Goal: Task Accomplishment & Management: Manage account settings

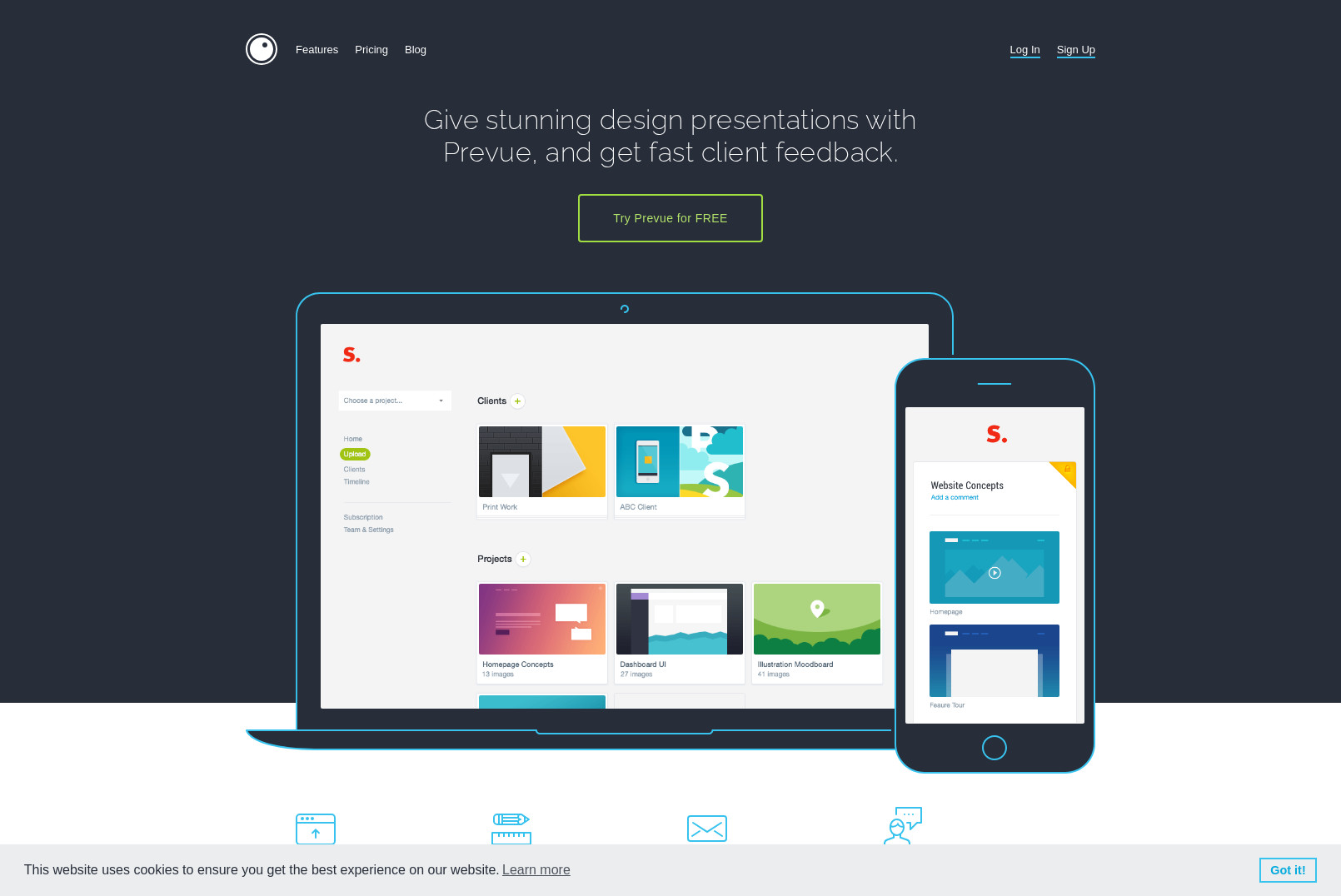
click at [1013, 44] on link "Log In" at bounding box center [1025, 49] width 30 height 32
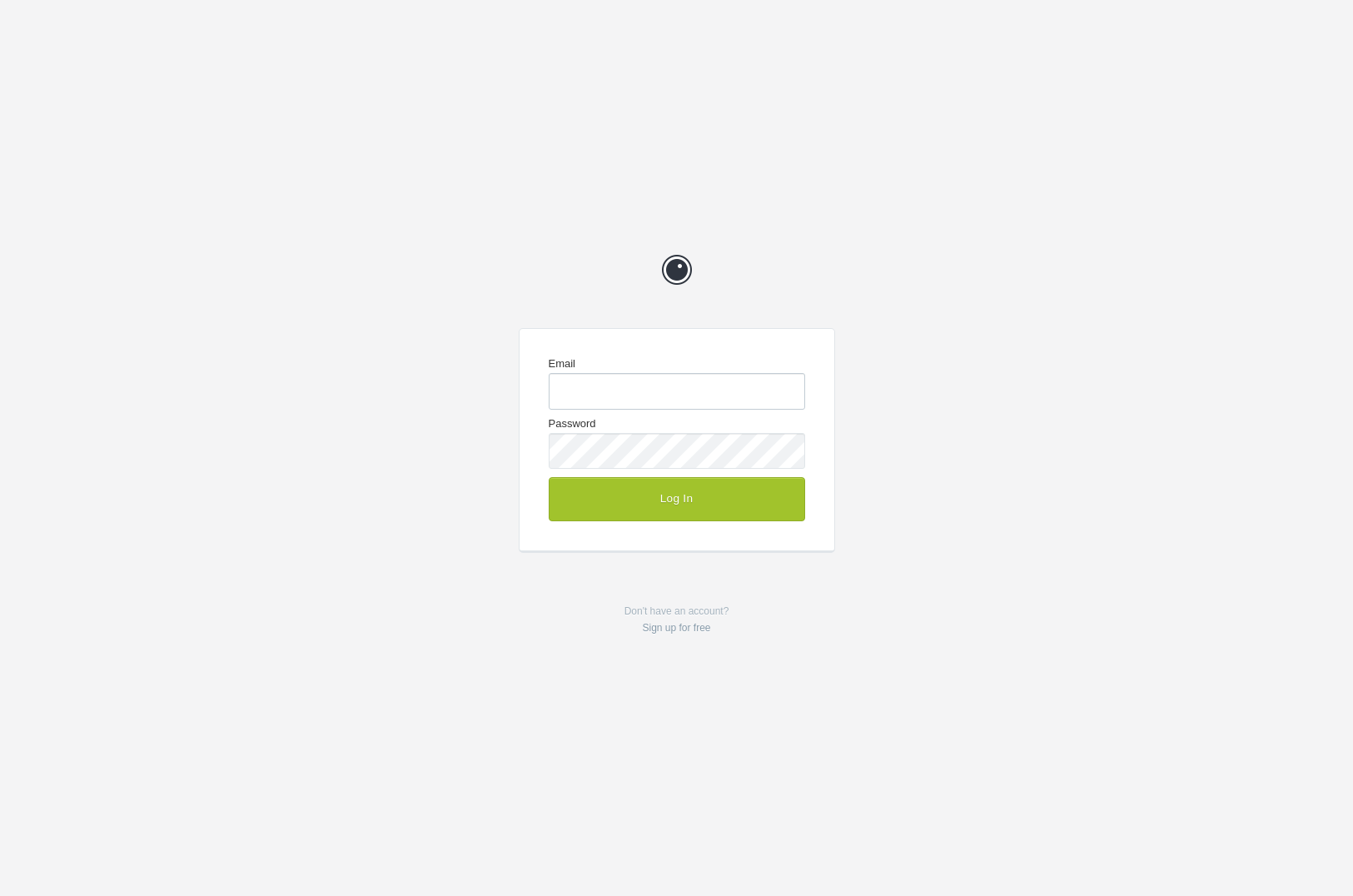
click at [698, 388] on input "Email" at bounding box center [676, 391] width 257 height 35
click at [0, 895] on com-1password-button at bounding box center [0, 896] width 0 height 0
type input "me@chrisvogeldesign.com"
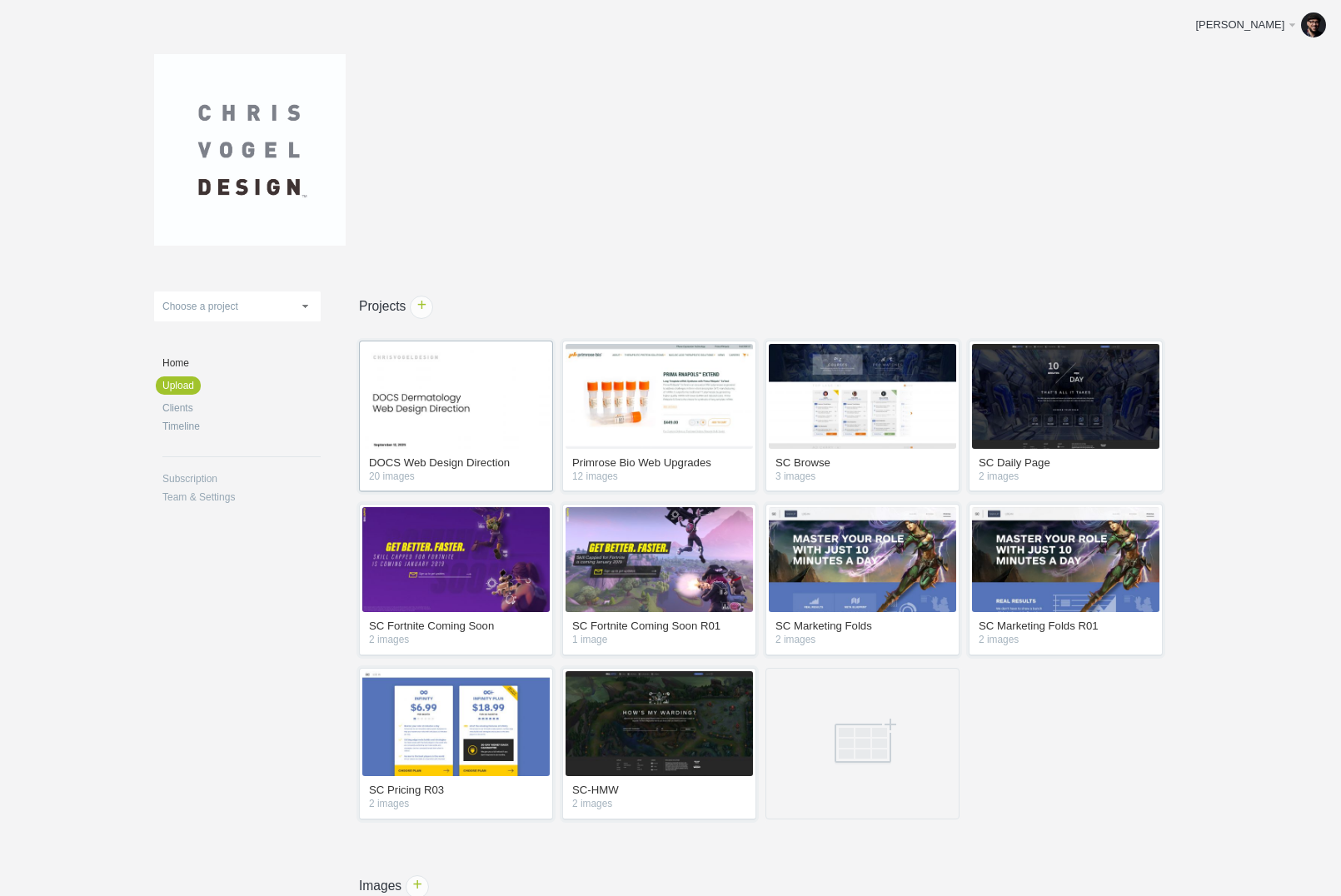
click at [508, 370] on img at bounding box center [456, 396] width 187 height 105
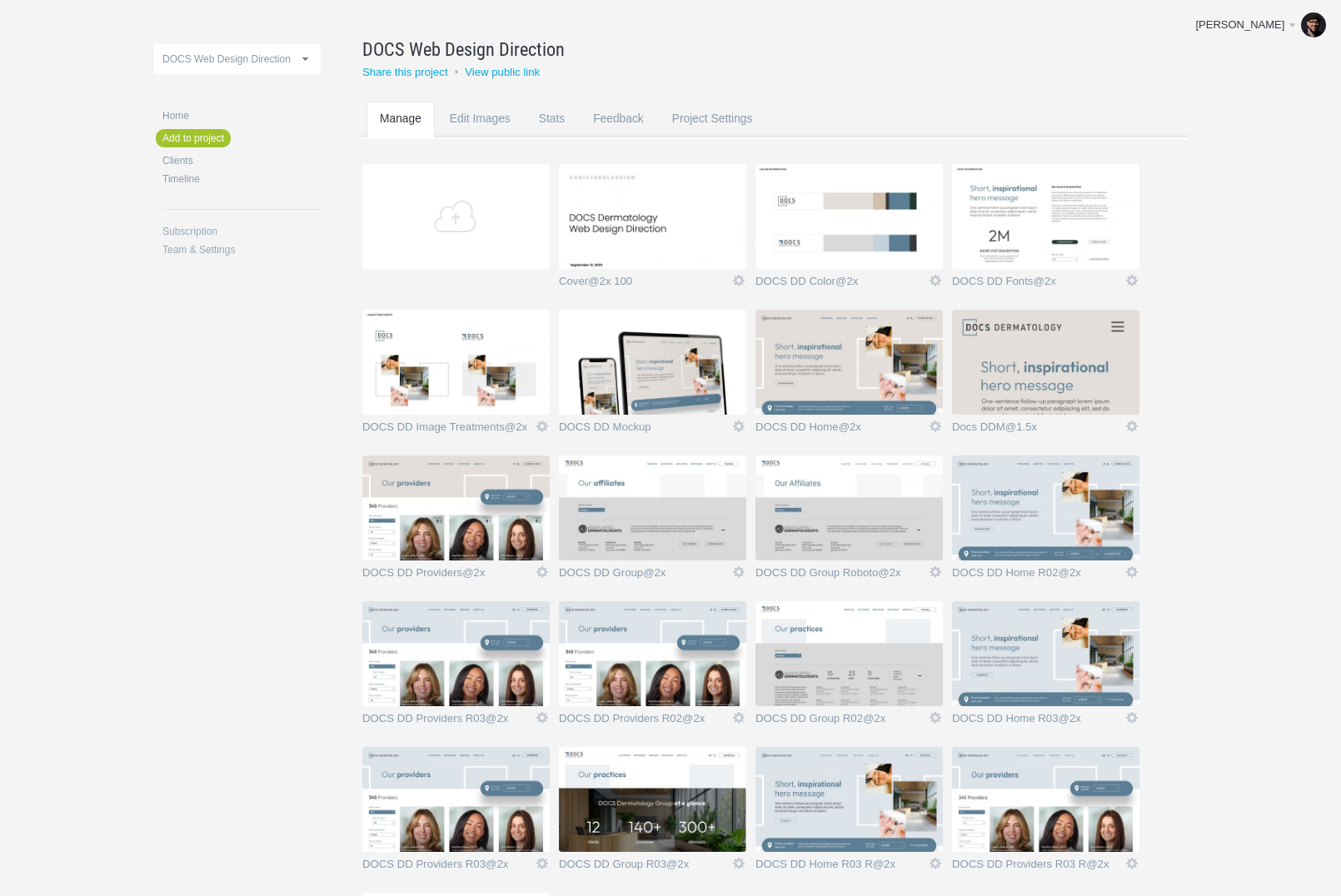
scroll to position [116, 0]
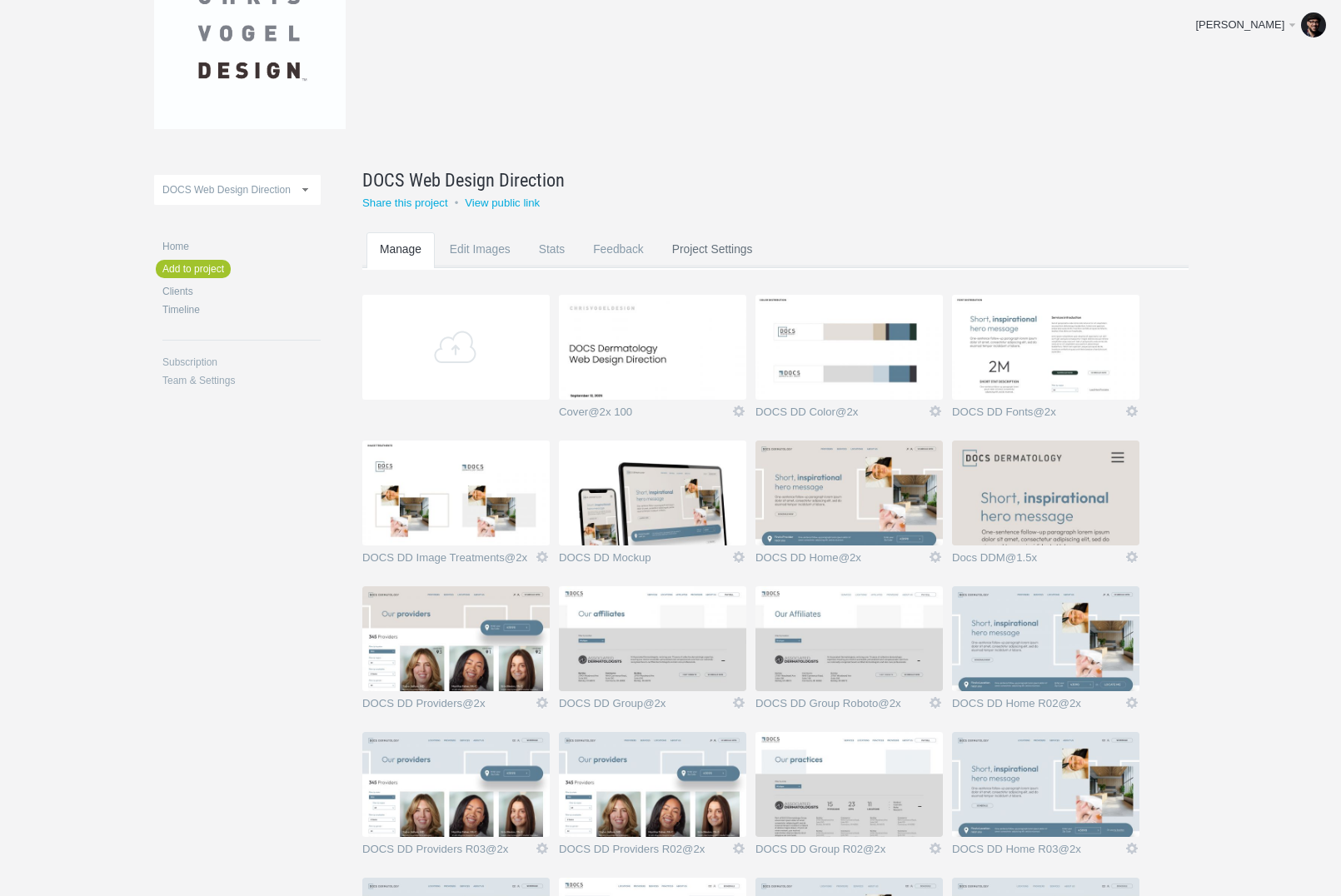
click at [737, 249] on link "Project Settings" at bounding box center [712, 265] width 107 height 66
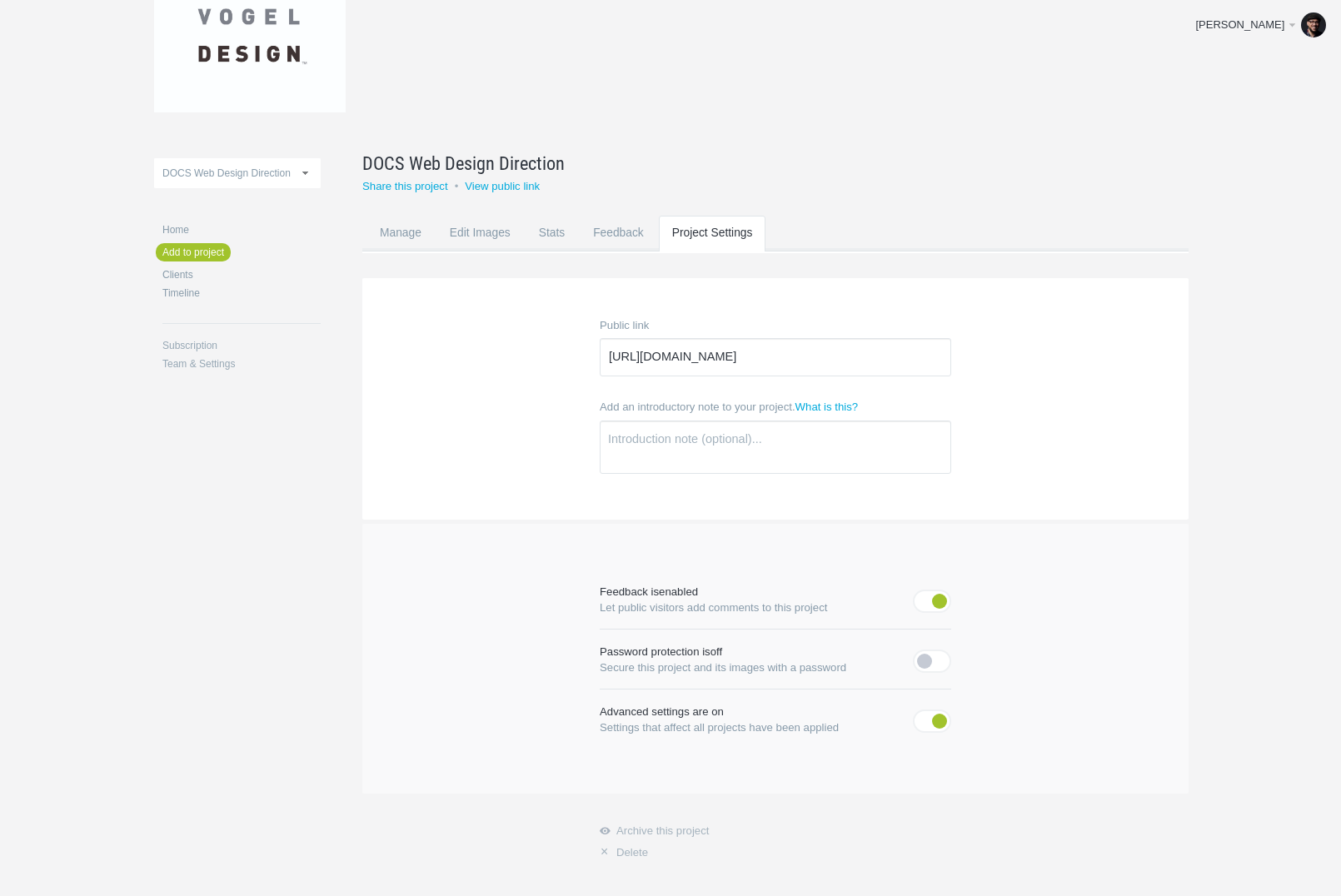
scroll to position [188, 0]
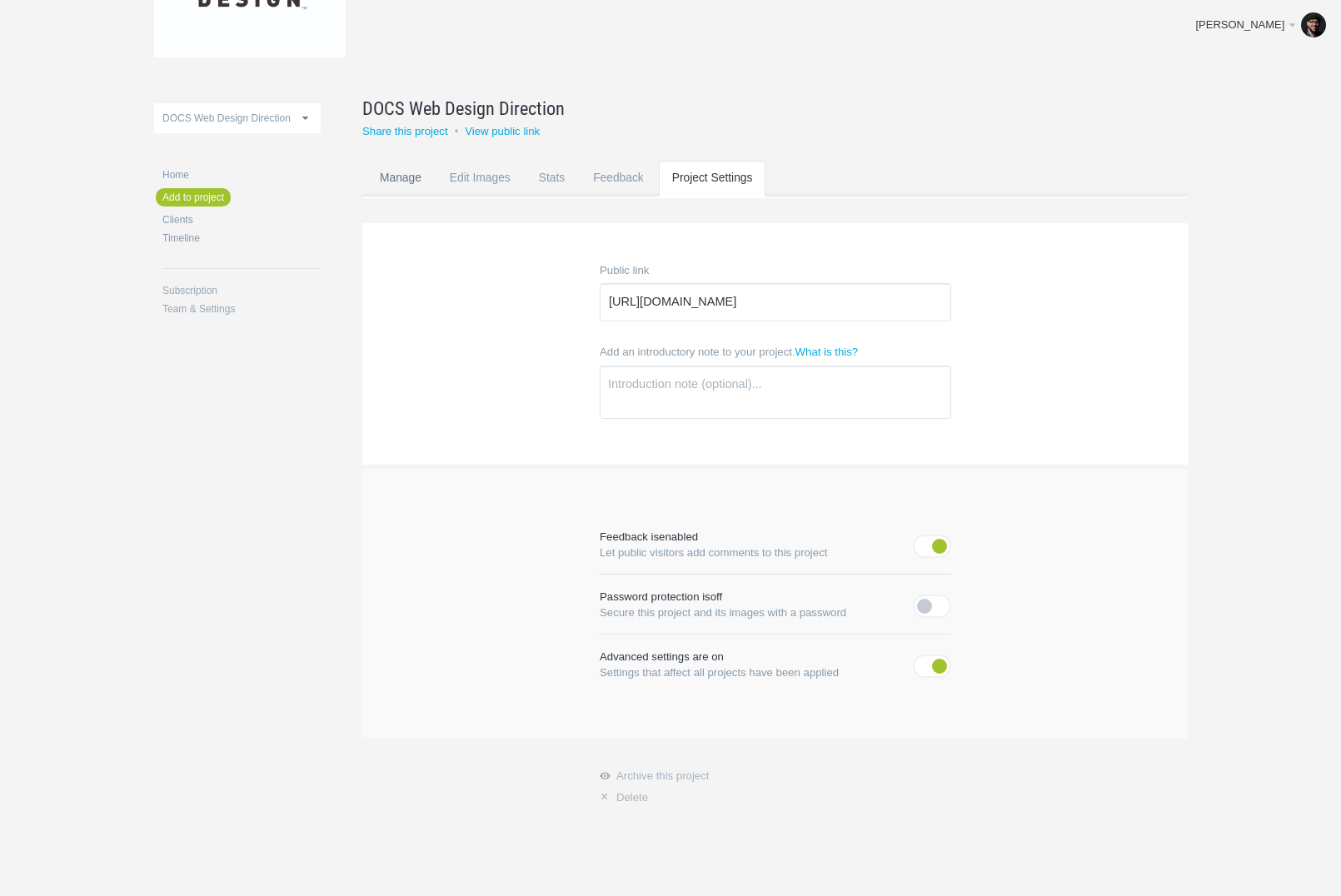
click at [406, 181] on link "Manage" at bounding box center [400, 193] width 68 height 66
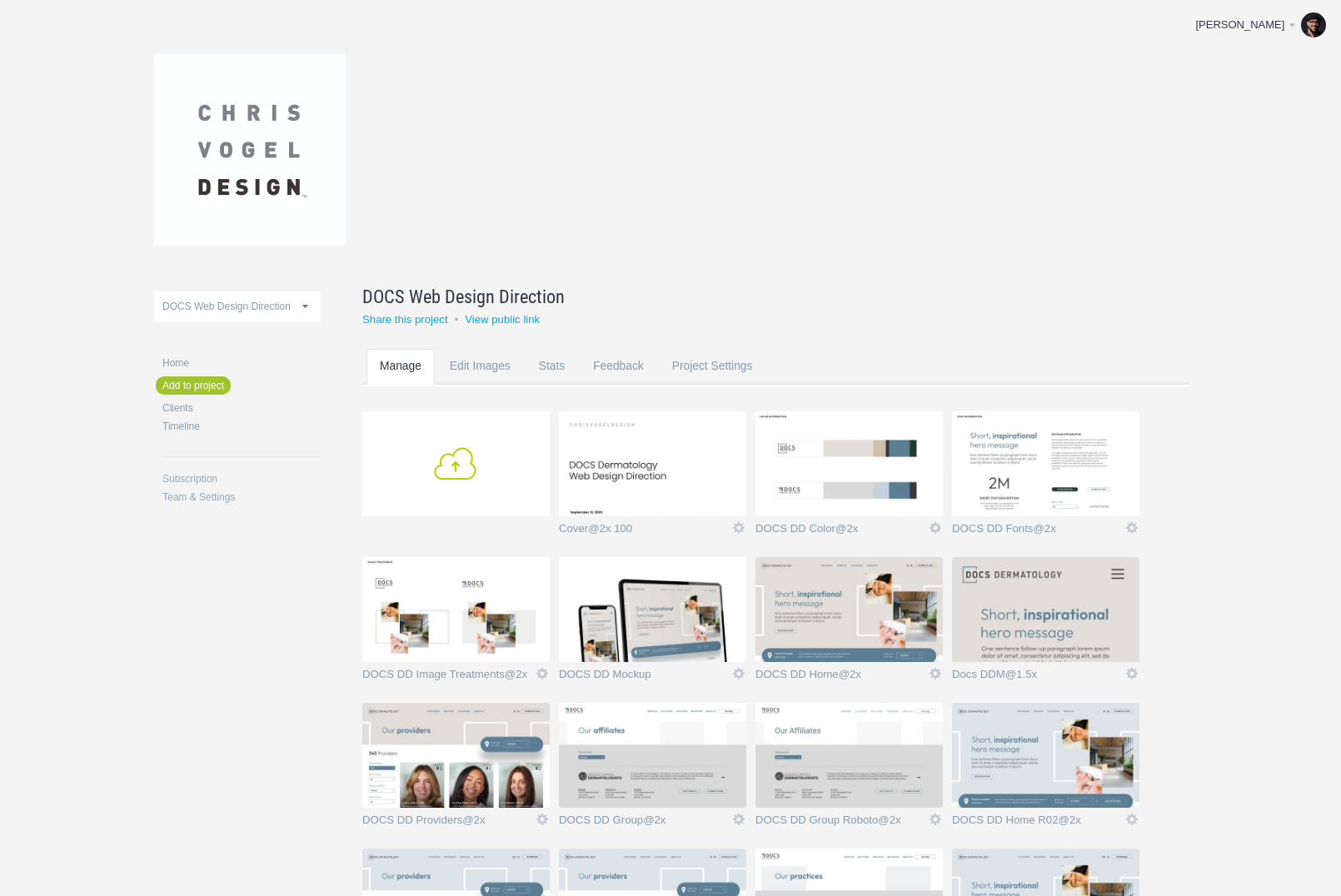
click at [448, 443] on link "Add" at bounding box center [456, 464] width 187 height 105
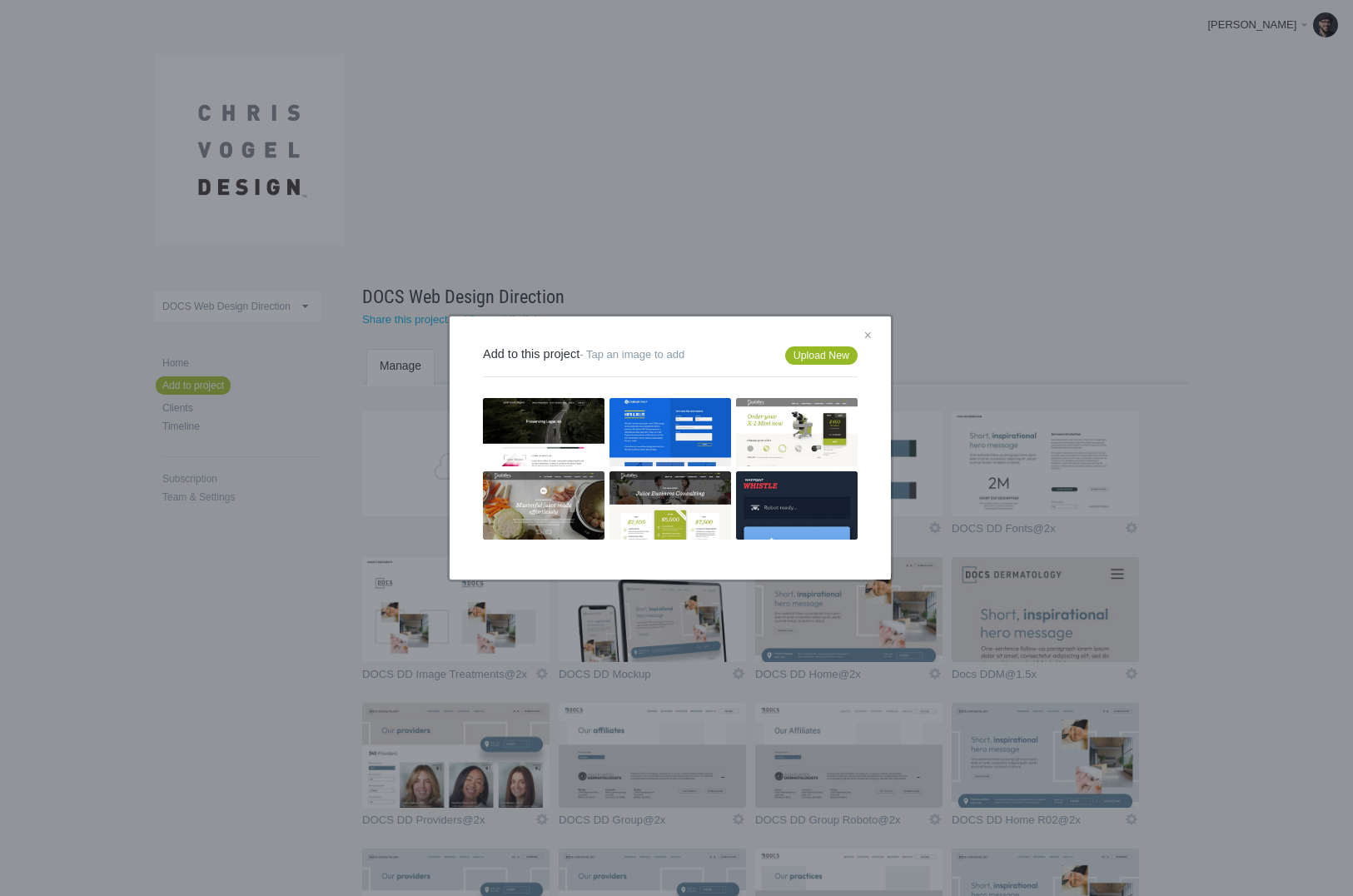
click at [799, 352] on link "Upload New" at bounding box center [822, 355] width 73 height 19
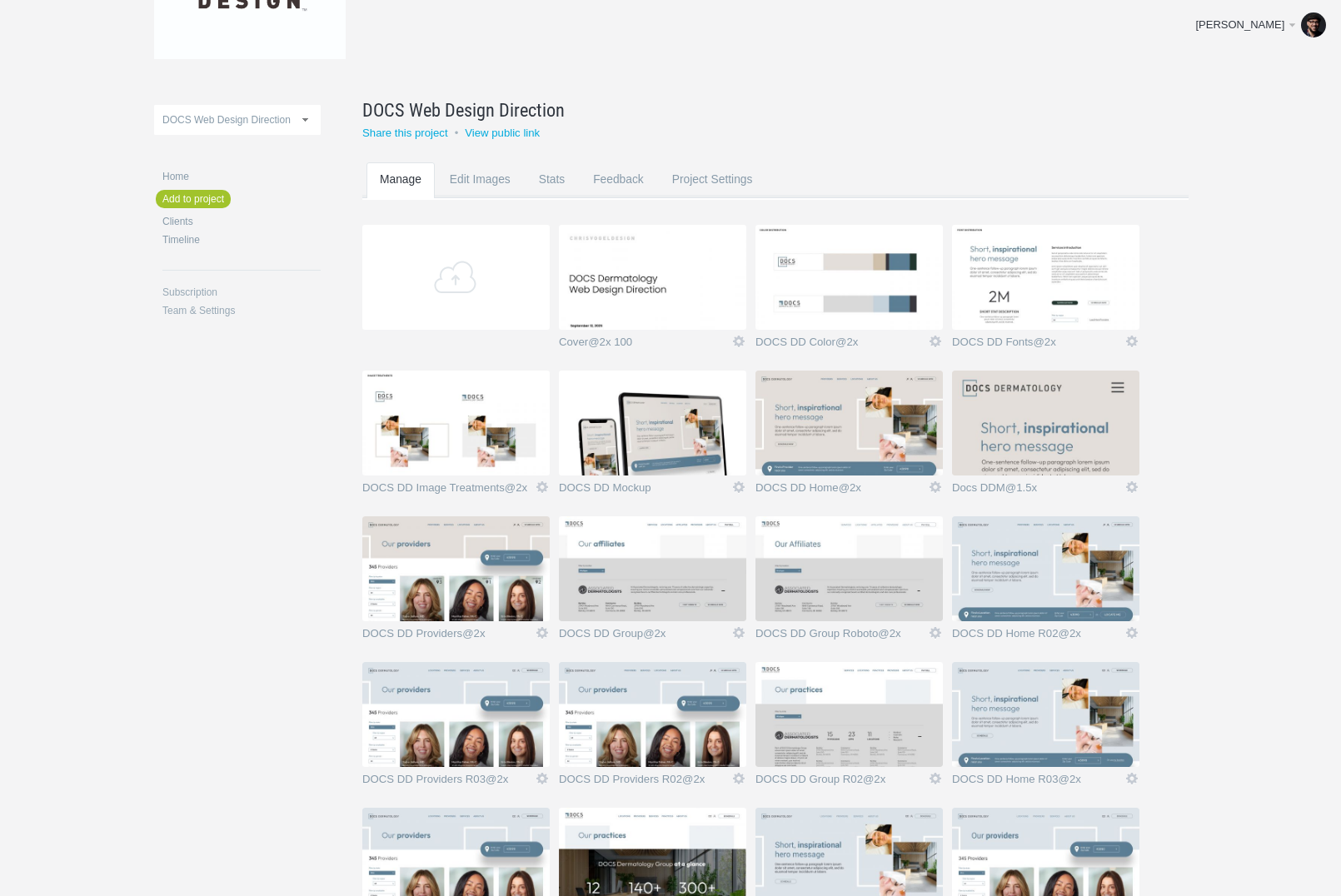
scroll to position [469, 0]
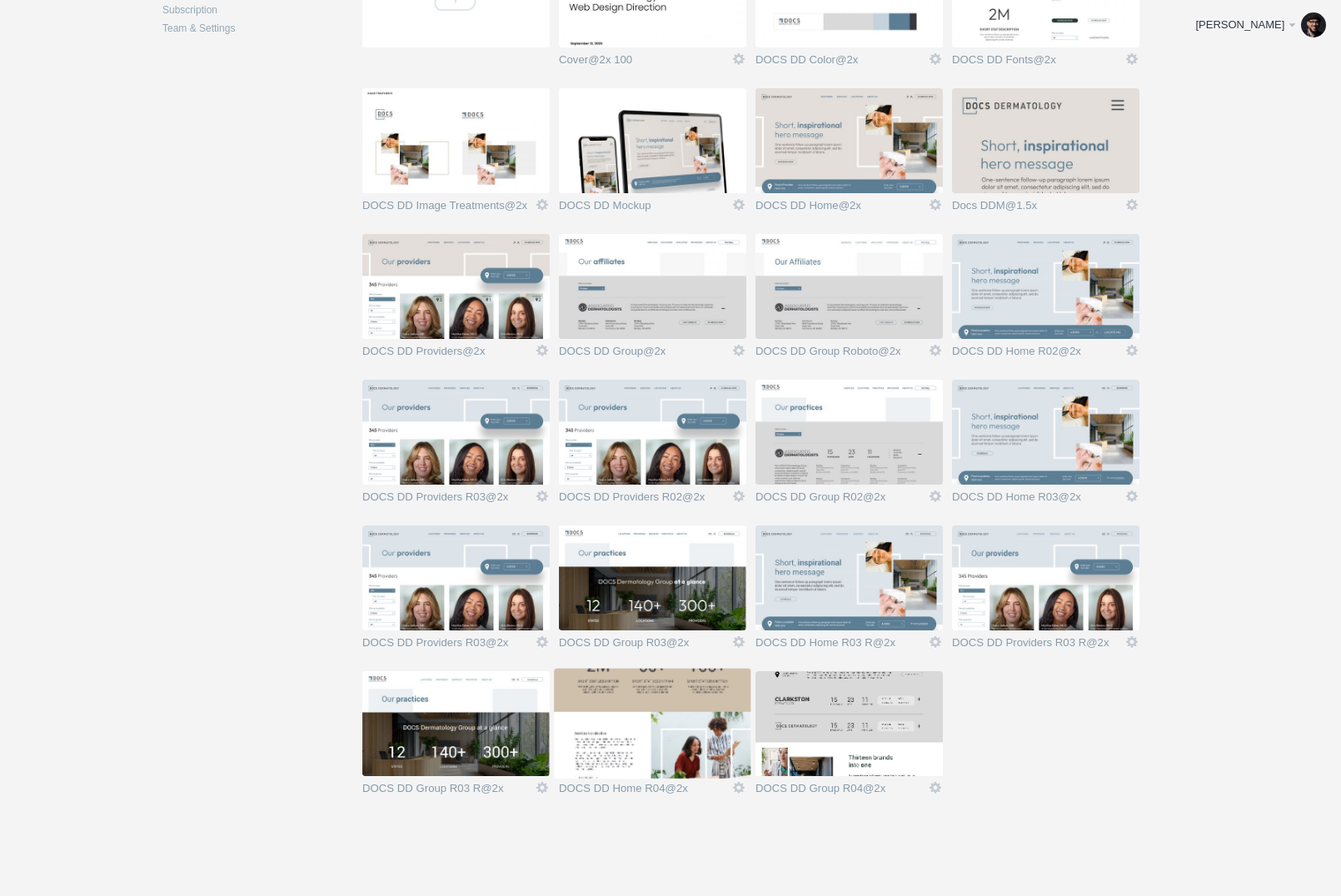
click at [656, 713] on img at bounding box center [653, 724] width 187 height 105
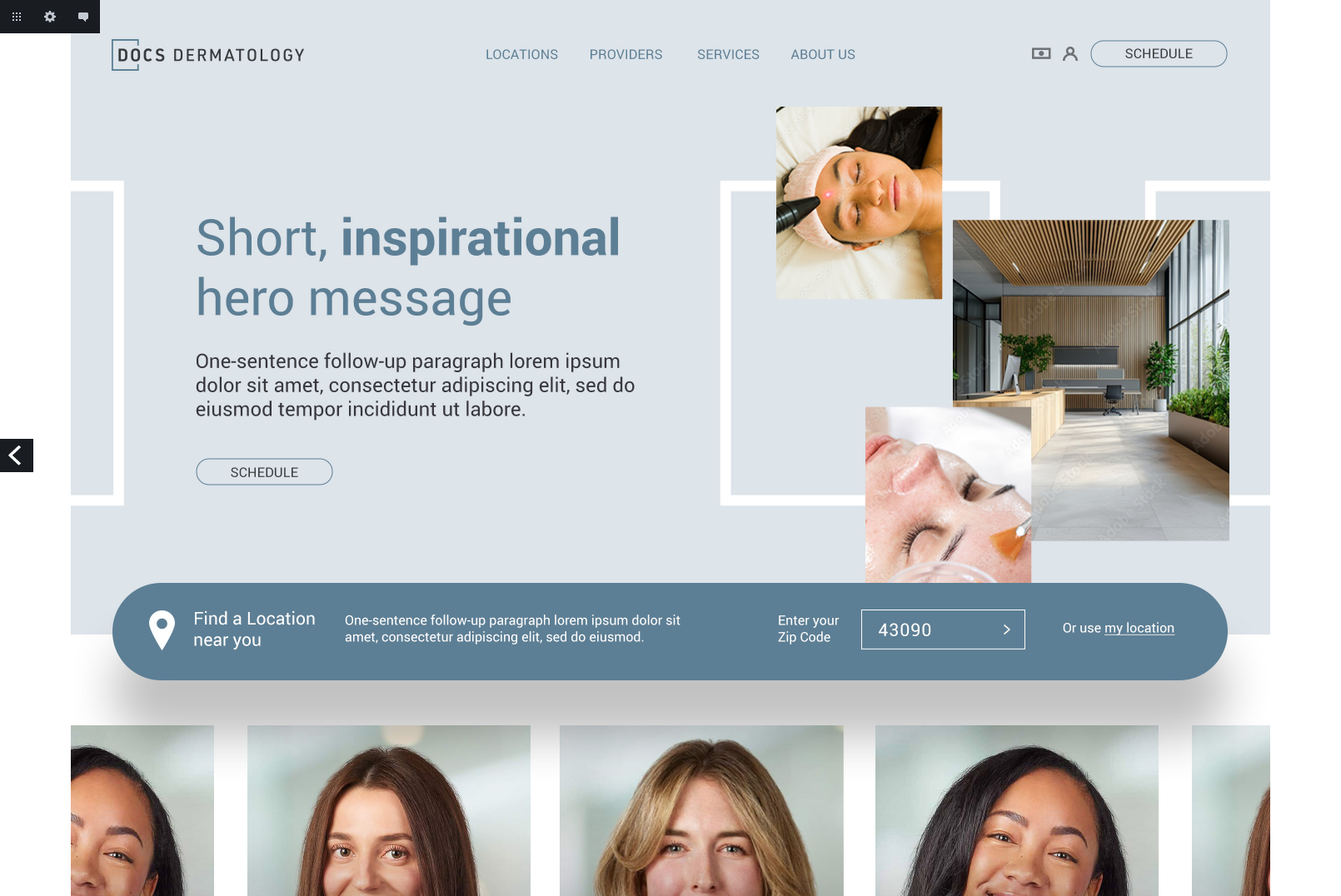
click at [5, 461] on link "Previous" at bounding box center [17, 456] width 33 height 33
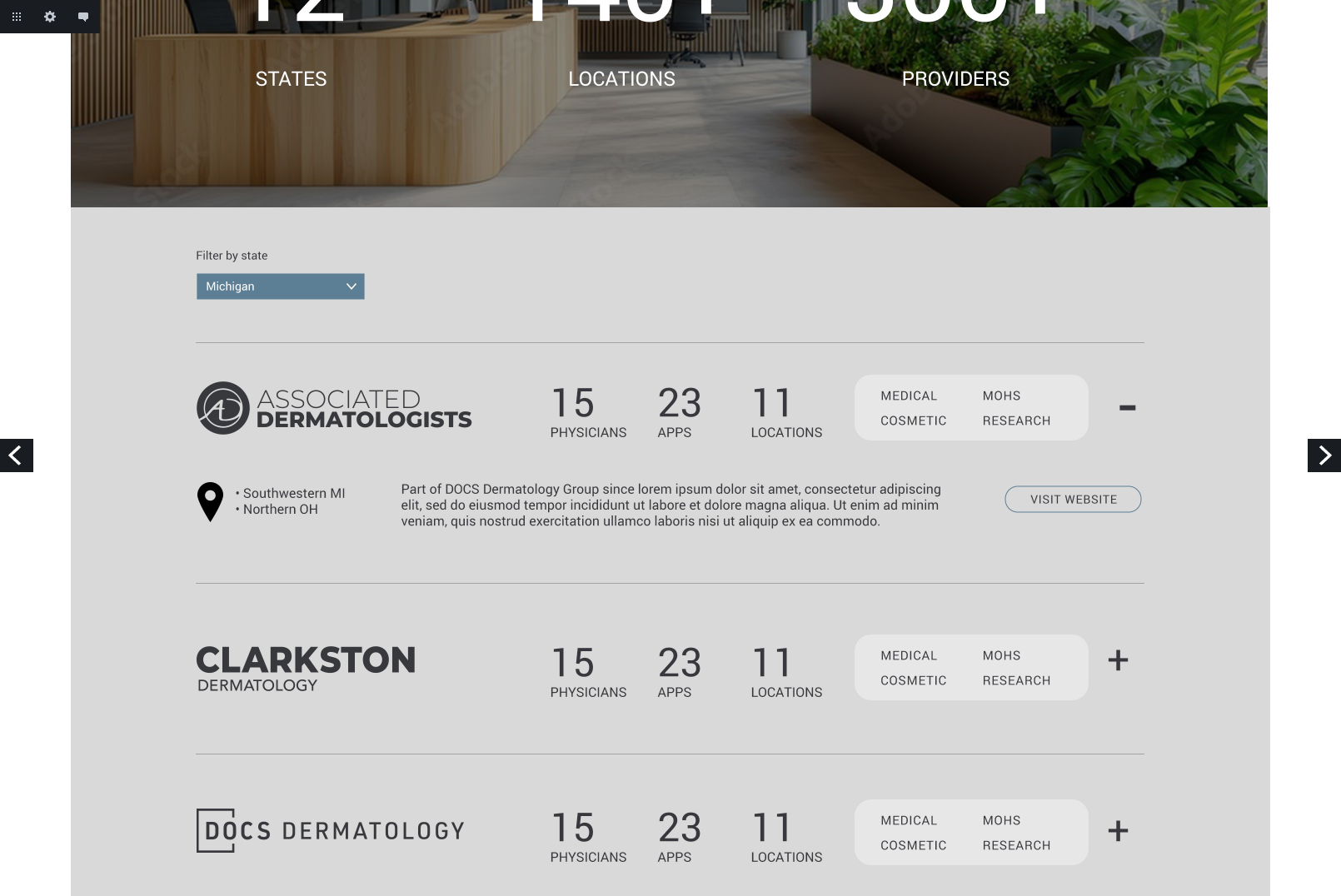
scroll to position [532, 0]
click at [30, 446] on link "Previous" at bounding box center [17, 456] width 33 height 33
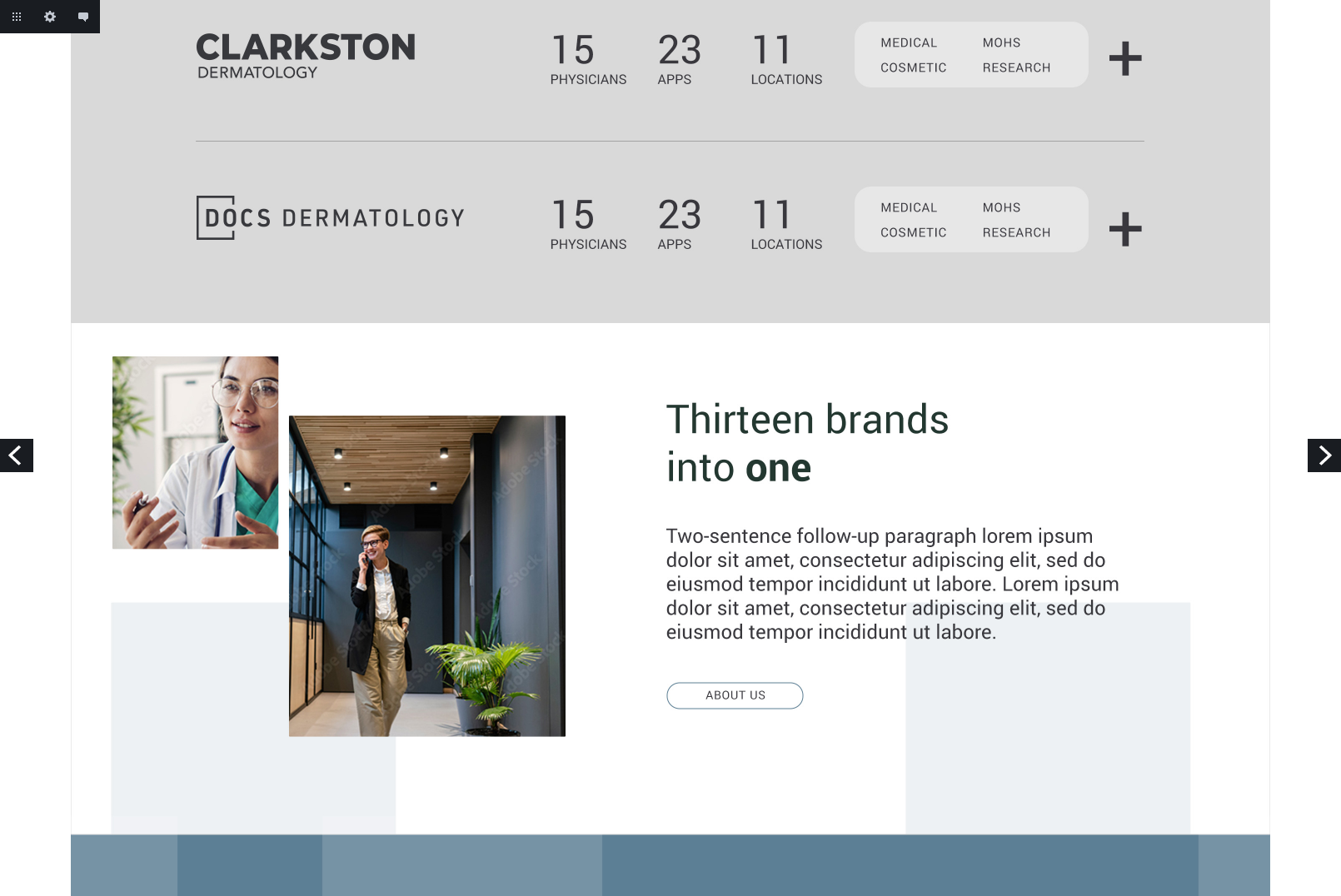
scroll to position [1280, 0]
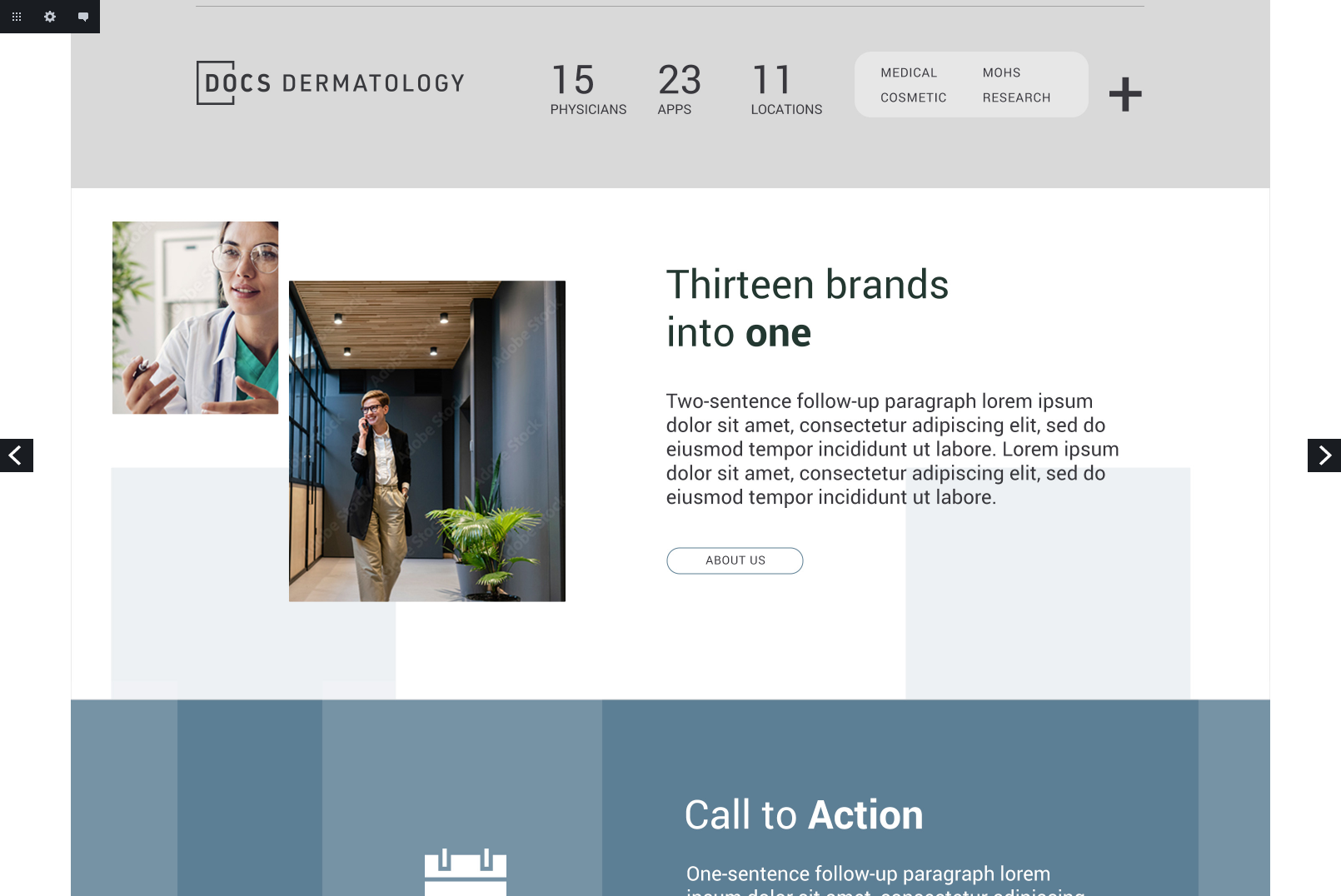
click at [25, 446] on link "Previous" at bounding box center [17, 456] width 33 height 33
